Goal: Task Accomplishment & Management: Manage account settings

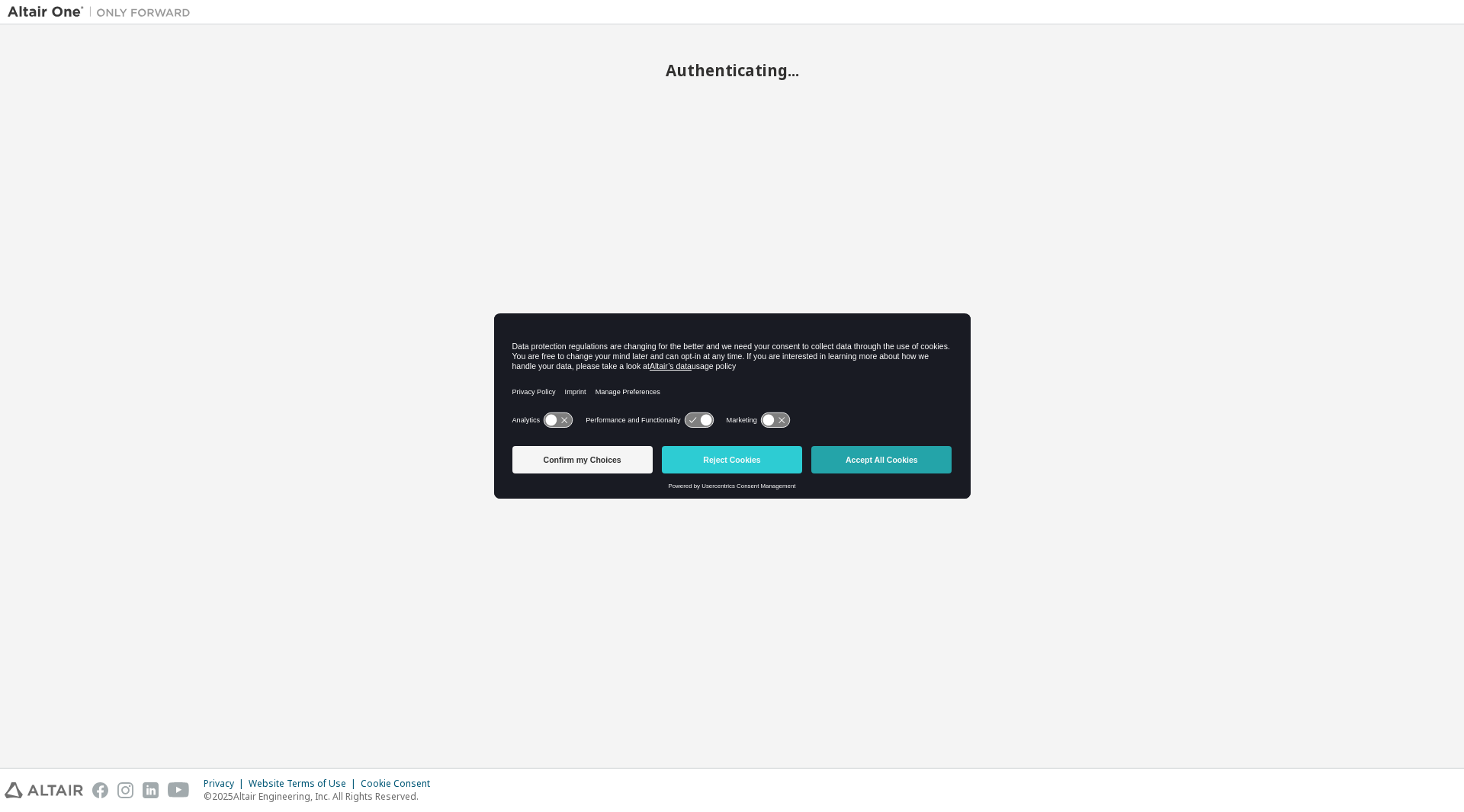
click at [851, 456] on button "Accept All Cookies" at bounding box center [881, 460] width 140 height 28
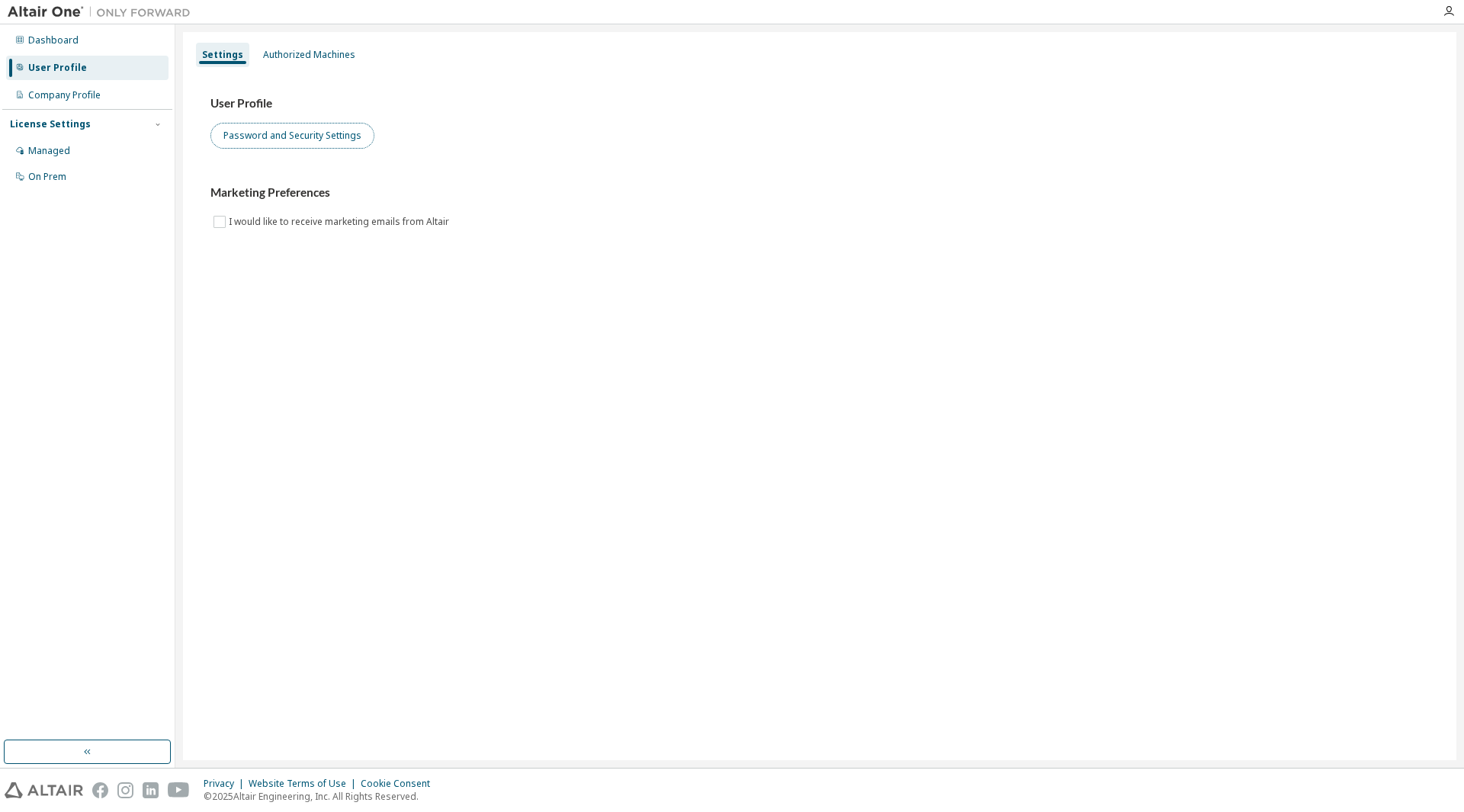
click at [282, 135] on button "Password and Security Settings" at bounding box center [293, 135] width 164 height 26
